Goal: Information Seeking & Learning: Learn about a topic

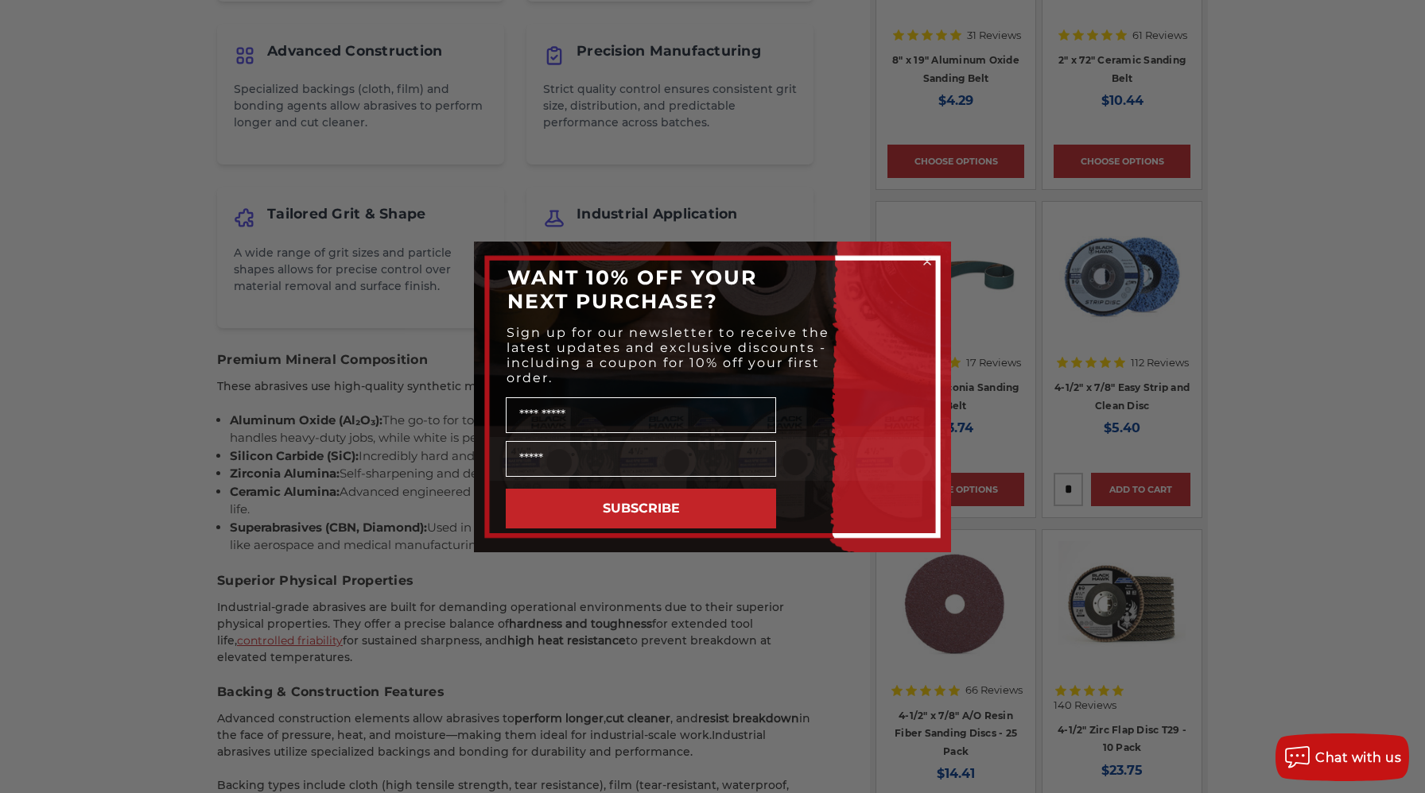
scroll to position [1226, 0]
click at [924, 259] on circle "Close dialog" at bounding box center [927, 261] width 15 height 15
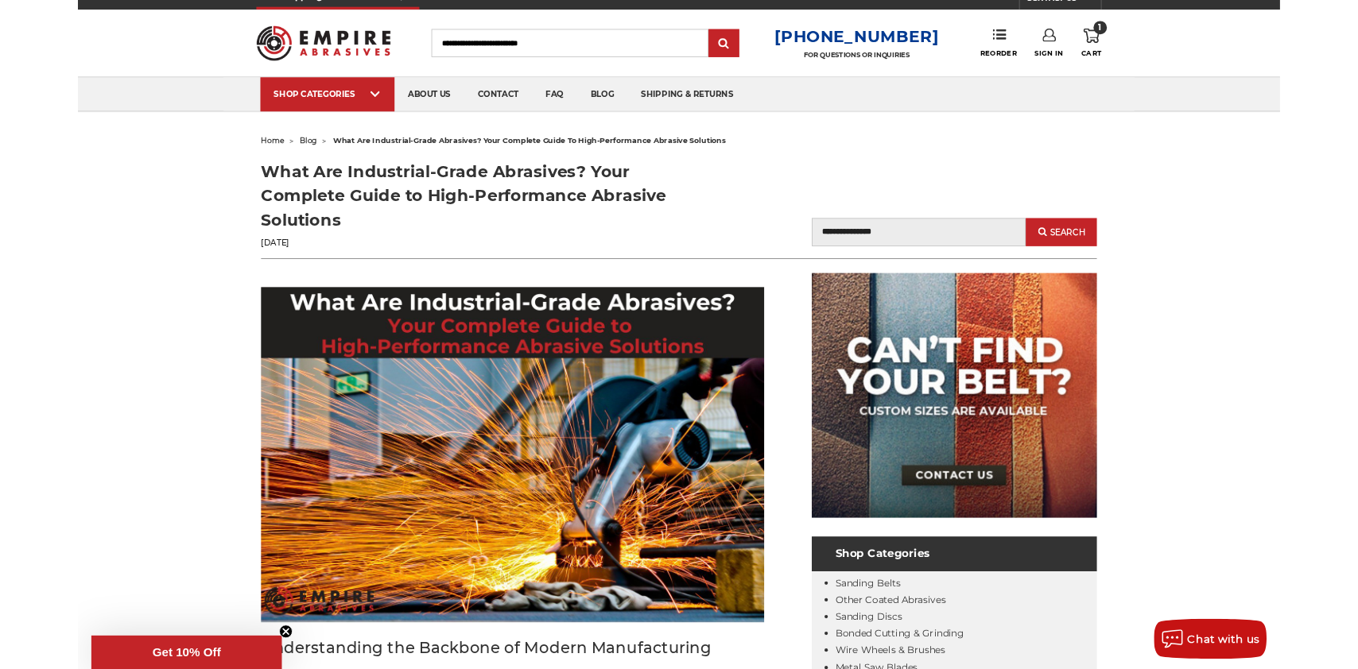
scroll to position [0, 0]
